Goal: Task Accomplishment & Management: Manage account settings

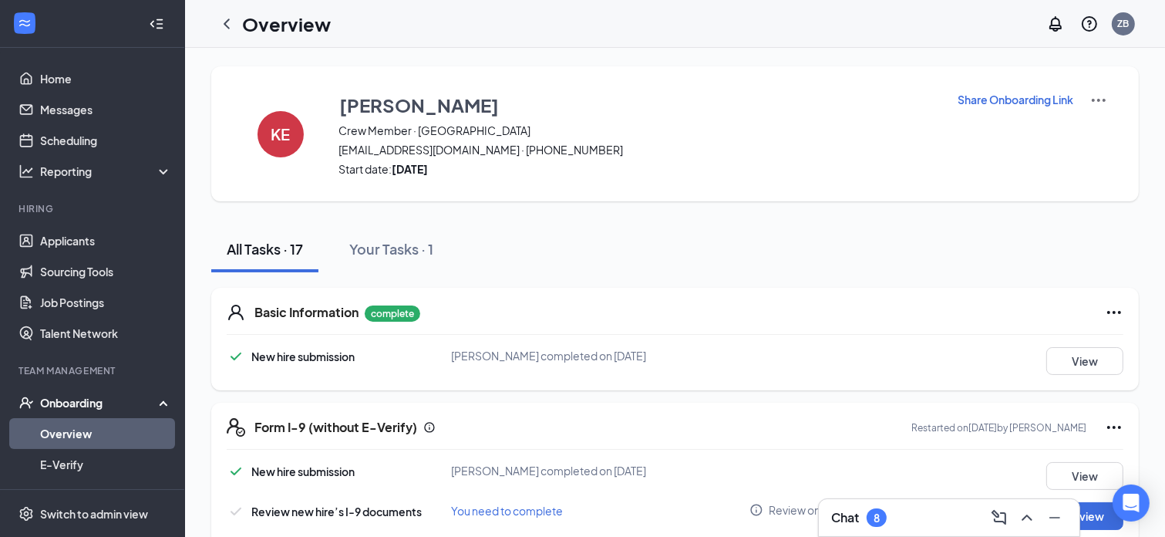
click at [86, 404] on div "Onboarding" at bounding box center [99, 402] width 119 height 15
click at [73, 428] on link "Team" at bounding box center [106, 433] width 132 height 31
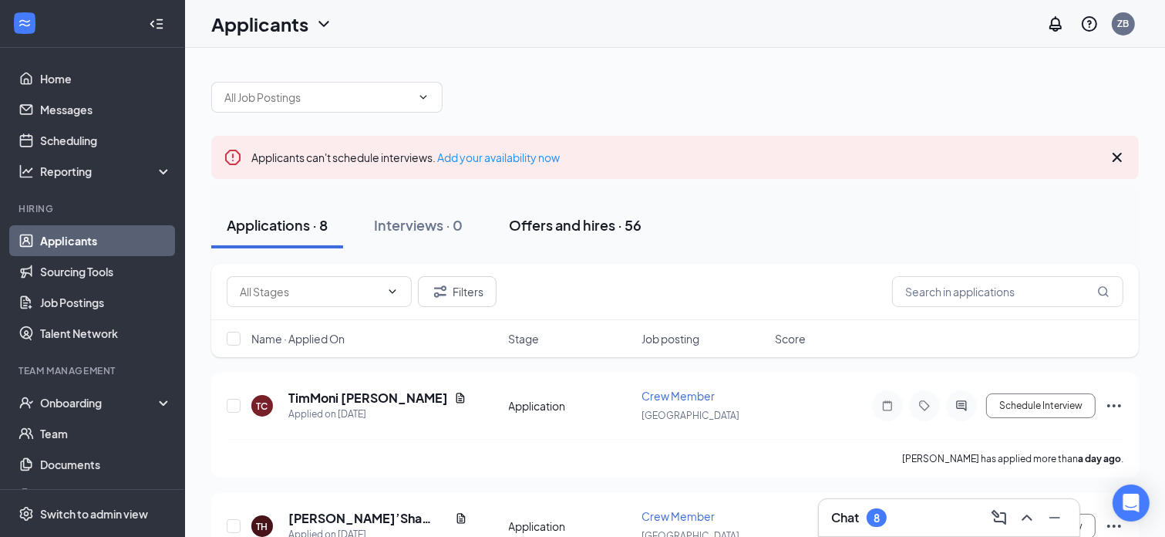
click at [561, 220] on div "Offers and hires · 56" at bounding box center [575, 224] width 133 height 19
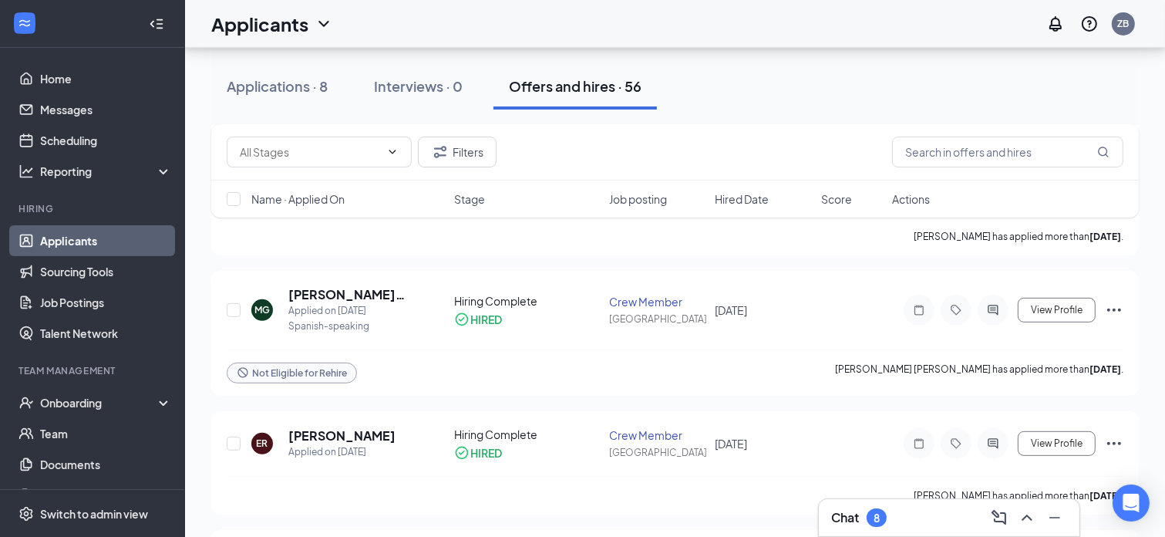
scroll to position [418, 0]
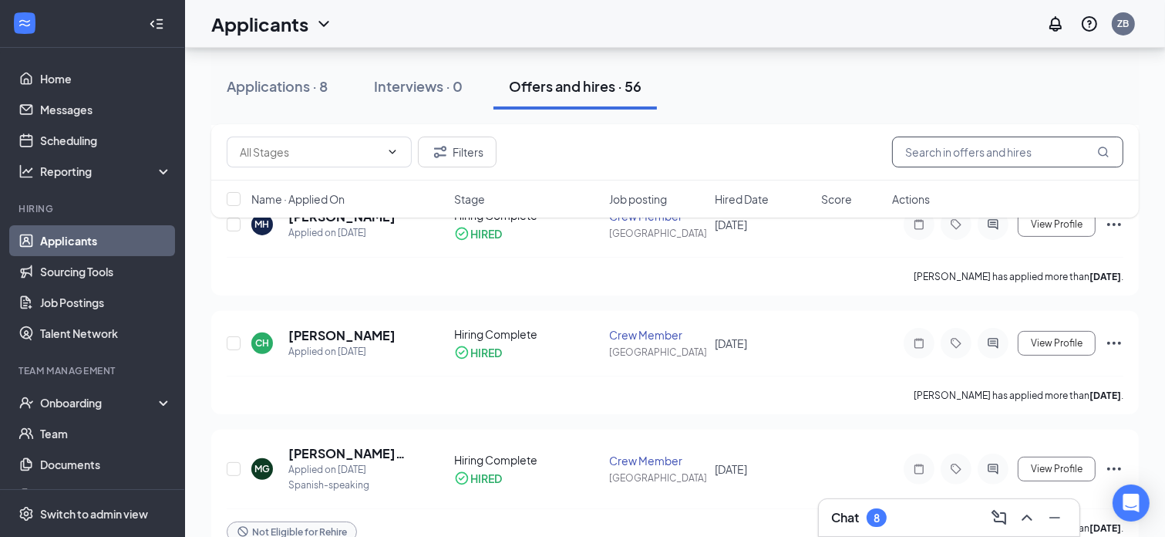
click at [974, 150] on input "text" at bounding box center [1007, 151] width 231 height 31
type input "ashton"
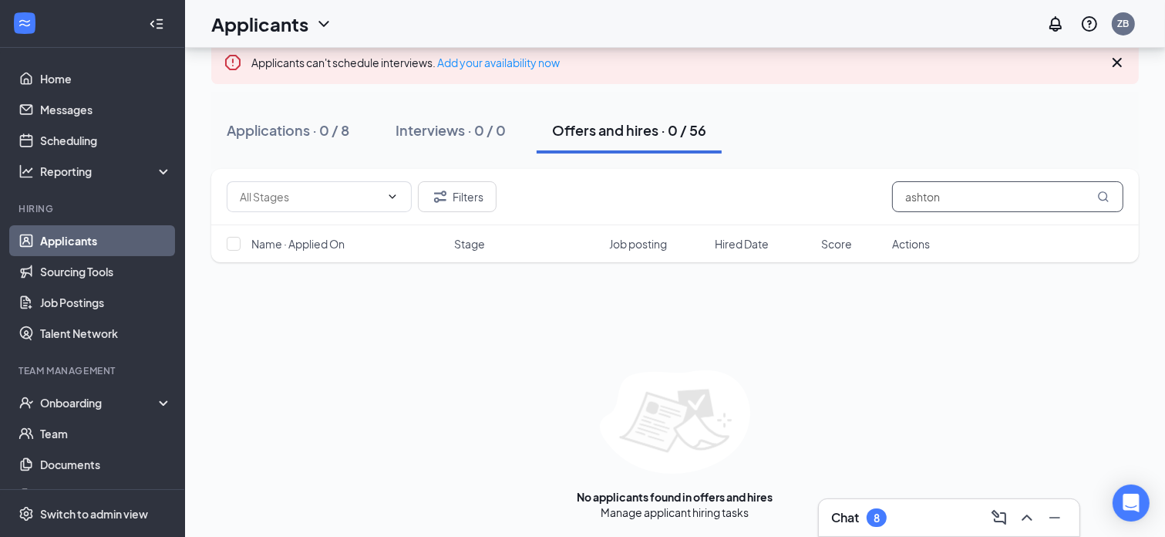
scroll to position [96, 0]
click at [266, 120] on div "Applications · 0 / 8" at bounding box center [288, 128] width 123 height 19
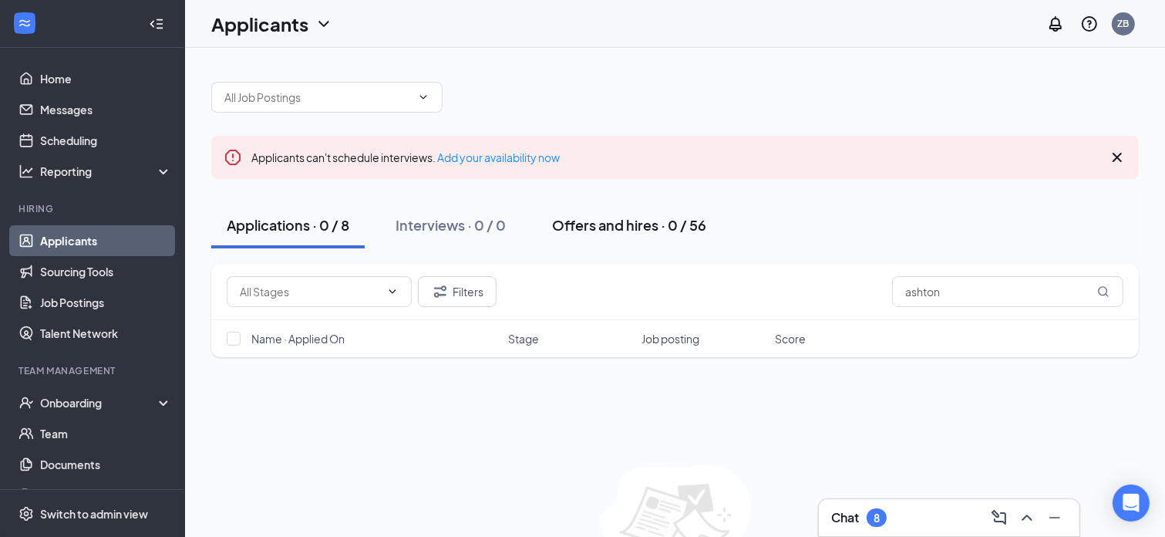
click at [704, 218] on div "Offers and hires · 0 / 56" at bounding box center [629, 224] width 154 height 19
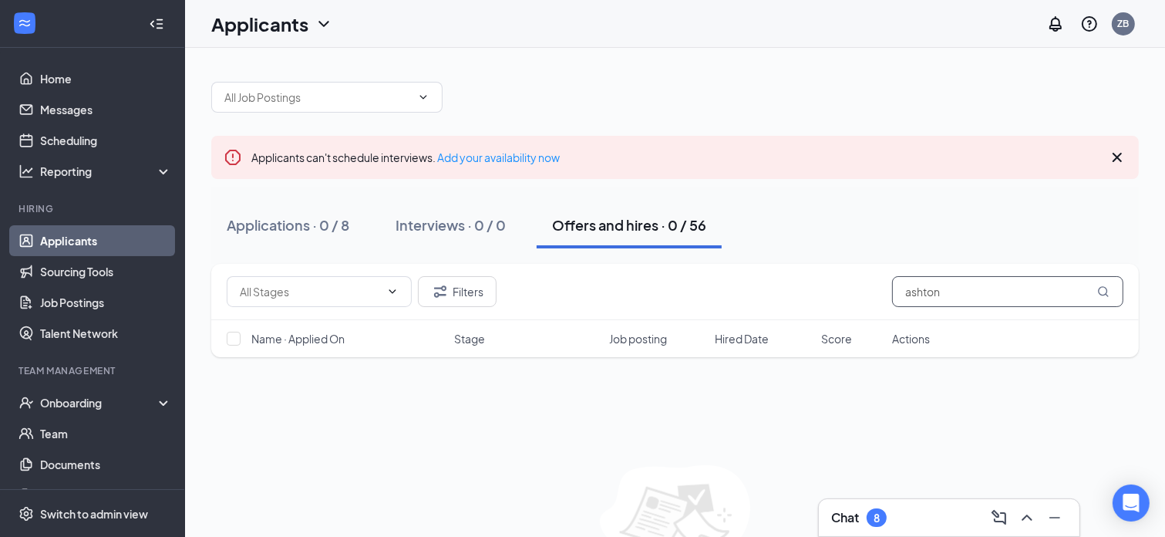
drag, startPoint x: 1014, startPoint y: 292, endPoint x: 826, endPoint y: 291, distance: 187.3
click at [826, 291] on div "Filters ashton" at bounding box center [675, 291] width 897 height 31
click at [845, 202] on div "Applications · 0 / 8 Interviews · 0 / 0 Offers and hires · 0 / 56" at bounding box center [674, 225] width 927 height 46
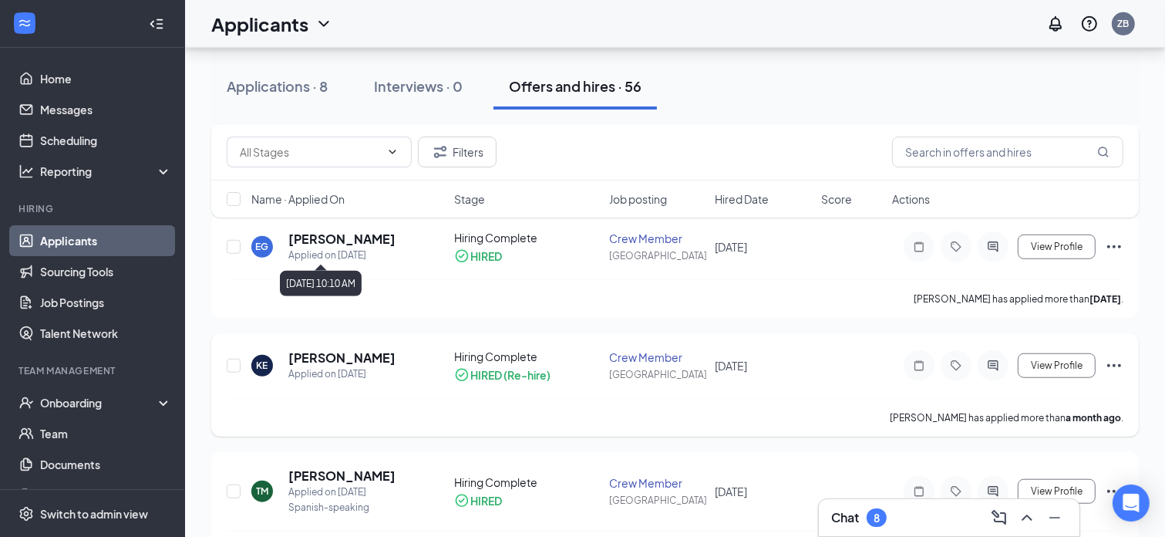
scroll to position [1156, 0]
